Goal: Task Accomplishment & Management: Manage account settings

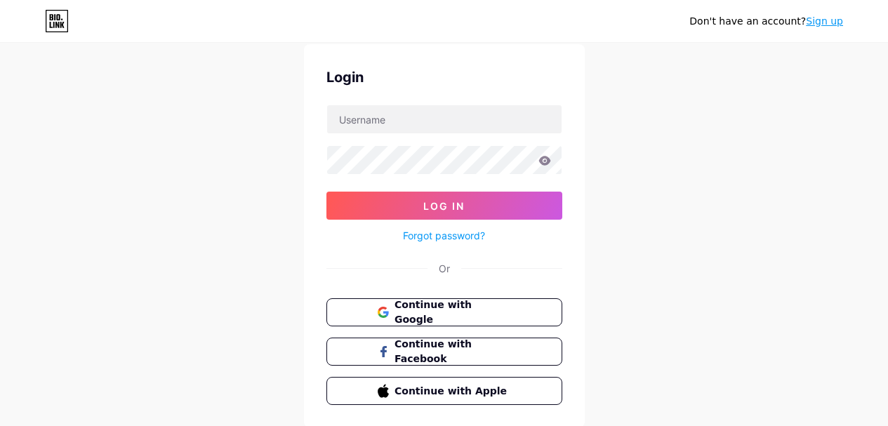
scroll to position [70, 0]
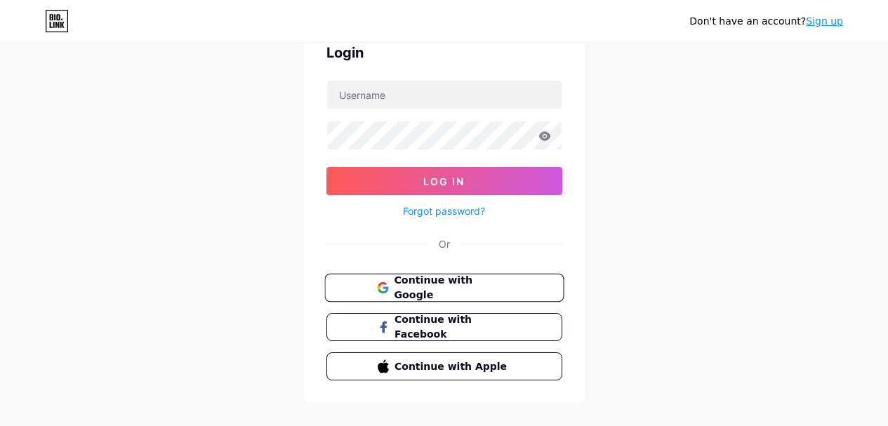
click at [445, 290] on span "Continue with Google" at bounding box center [452, 288] width 117 height 30
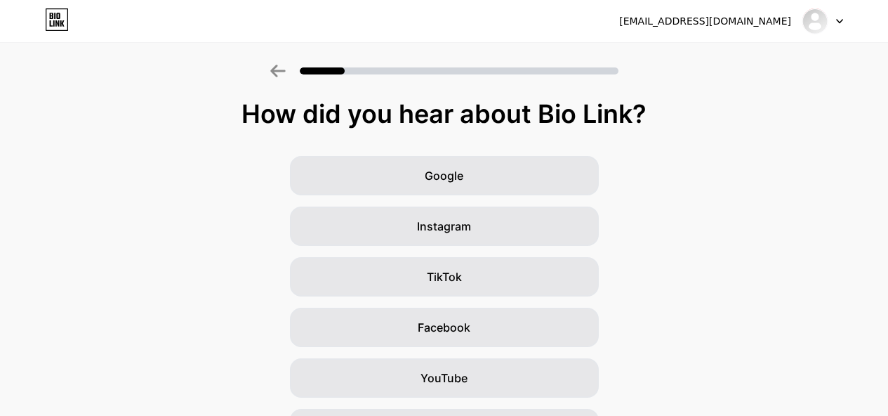
click at [837, 19] on icon at bounding box center [839, 21] width 7 height 5
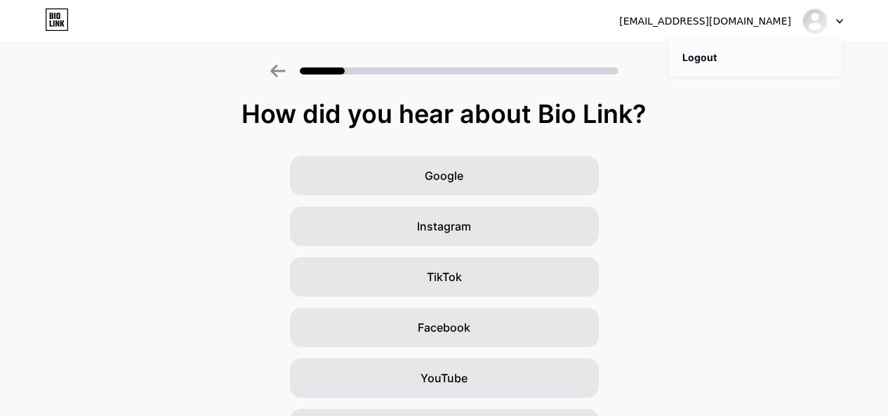
click at [704, 55] on li "Logout" at bounding box center [755, 58] width 174 height 38
